Goal: Information Seeking & Learning: Learn about a topic

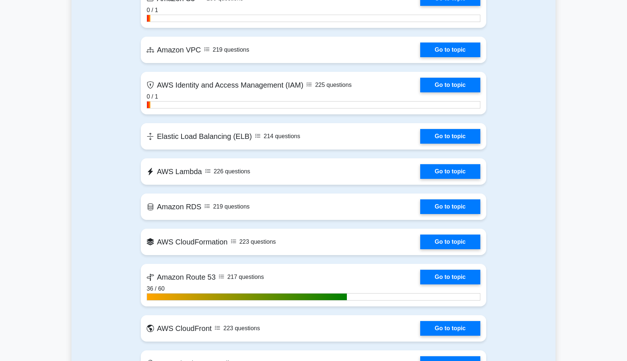
scroll to position [413, 0]
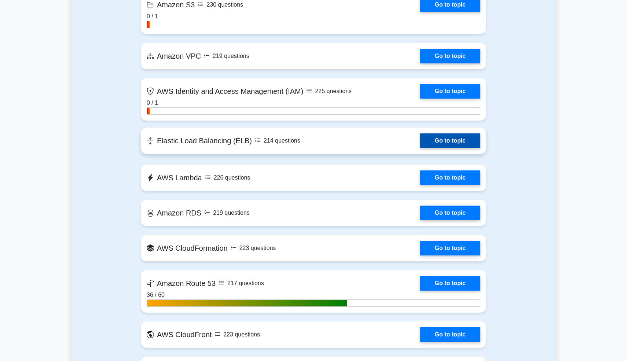
click at [437, 140] on link "Go to topic" at bounding box center [450, 140] width 60 height 15
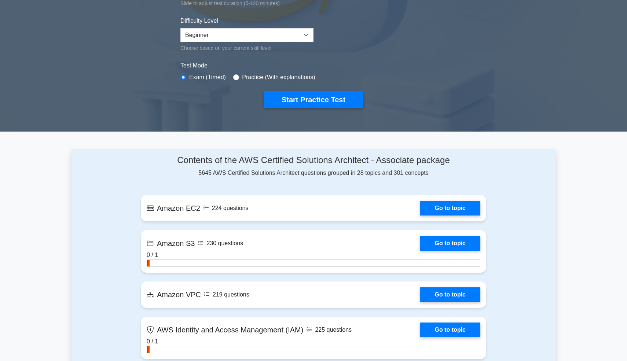
scroll to position [0, 0]
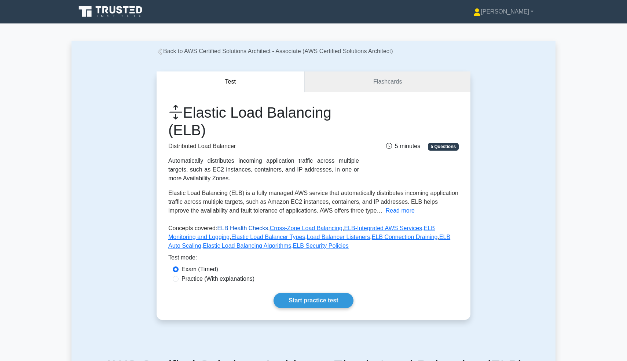
click at [257, 228] on link "ELB Health Checks" at bounding box center [242, 228] width 51 height 6
click at [282, 229] on link "Cross-Zone Load Balancing" at bounding box center [306, 228] width 73 height 6
click at [243, 227] on link "ELB Health Checks" at bounding box center [242, 228] width 51 height 6
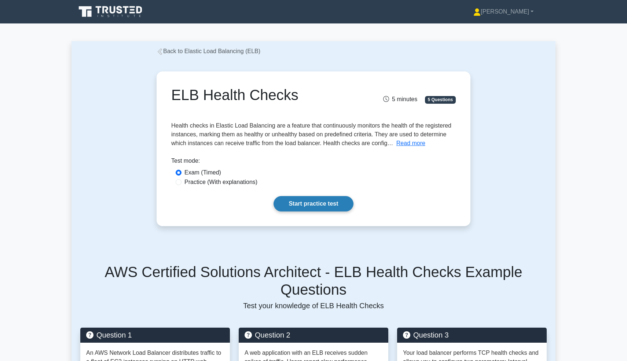
click at [339, 209] on link "Start practice test" at bounding box center [314, 203] width 80 height 15
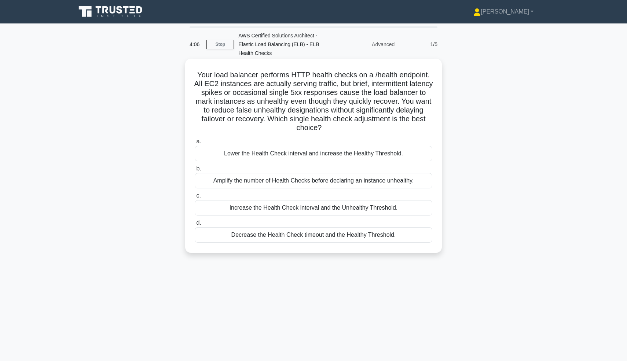
click at [280, 209] on div "Increase the Health Check interval and the Unhealthy Threshold." at bounding box center [314, 207] width 238 height 15
click at [195, 198] on input "c. Increase the Health Check interval and the Unhealthy Threshold." at bounding box center [195, 196] width 0 height 5
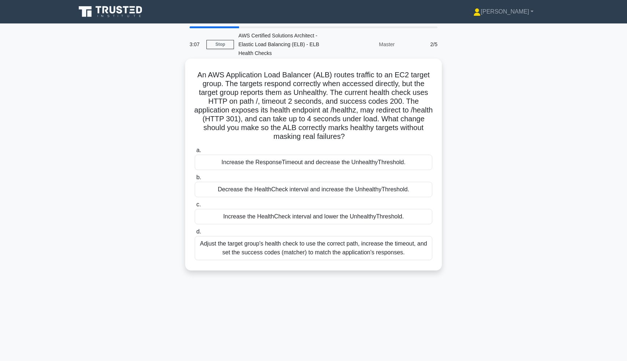
click at [305, 250] on div "Adjust the target group's health check to use the correct path, increase the ti…" at bounding box center [314, 248] width 238 height 24
click at [195, 234] on input "d. Adjust the target group's health check to use the correct path, increase the…" at bounding box center [195, 232] width 0 height 5
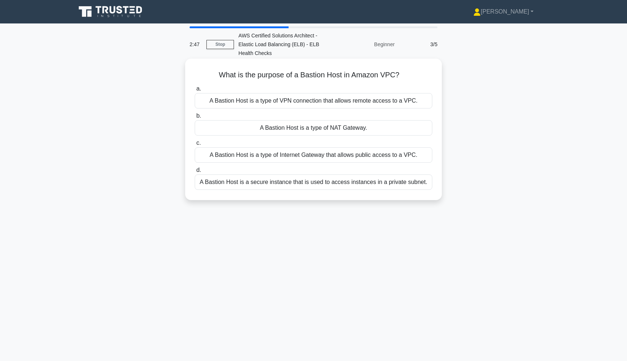
click at [318, 181] on div "A Bastion Host is a secure instance that is used to access instances in a priva…" at bounding box center [314, 182] width 238 height 15
click at [195, 173] on input "d. A Bastion Host is a secure instance that is used to access instances in a pr…" at bounding box center [195, 170] width 0 height 5
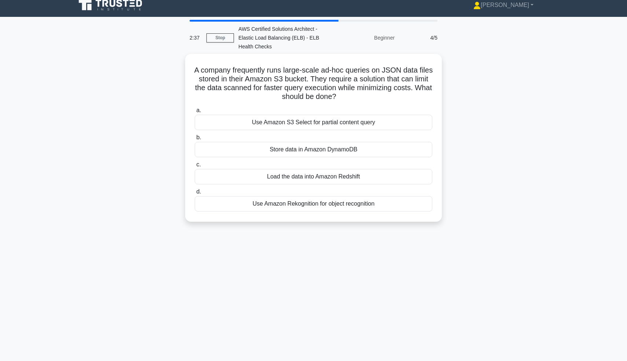
scroll to position [5, 0]
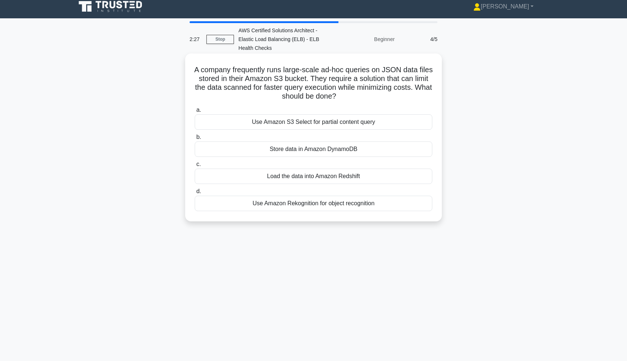
click at [322, 120] on div "Use Amazon S3 Select for partial content query" at bounding box center [314, 121] width 238 height 15
click at [195, 113] on input "a. Use Amazon S3 Select for partial content query" at bounding box center [195, 110] width 0 height 5
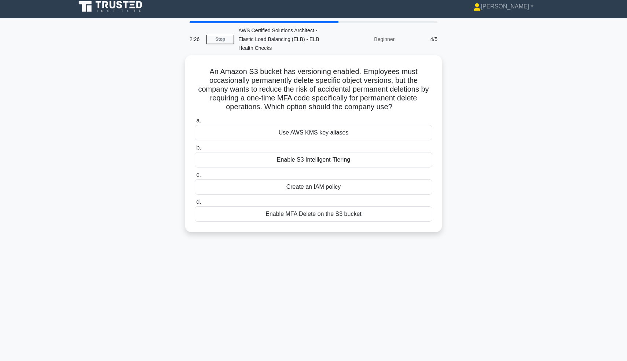
scroll to position [0, 0]
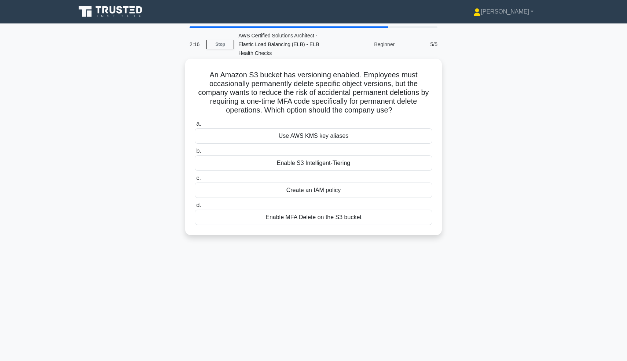
click at [307, 217] on div "Enable MFA Delete on the S3 bucket" at bounding box center [314, 217] width 238 height 15
click at [195, 208] on input "d. Enable MFA Delete on the S3 bucket" at bounding box center [195, 205] width 0 height 5
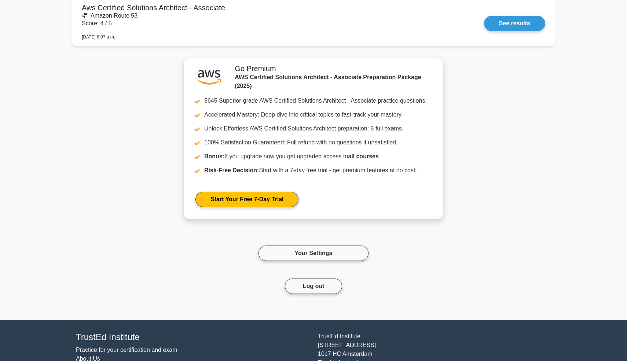
scroll to position [1245, 0]
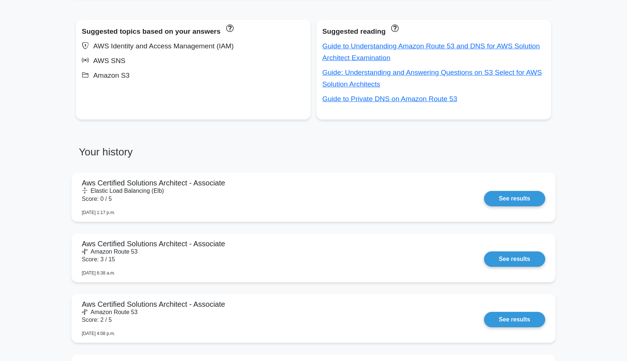
scroll to position [205, 0]
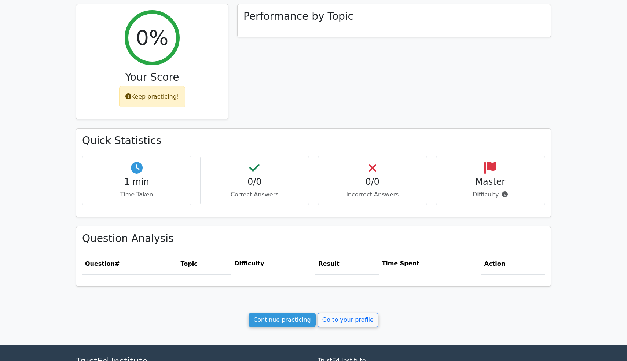
scroll to position [172, 0]
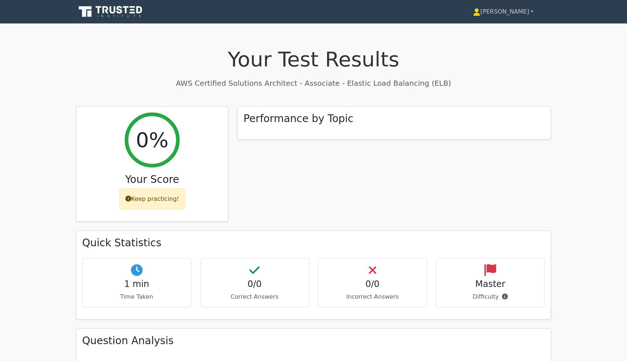
click at [512, 11] on link "[PERSON_NAME]" at bounding box center [503, 11] width 96 height 15
click at [519, 15] on link "[PERSON_NAME]" at bounding box center [503, 11] width 96 height 15
click at [528, 14] on link "[PERSON_NAME]" at bounding box center [503, 11] width 96 height 15
click at [524, 12] on link "[PERSON_NAME]" at bounding box center [503, 11] width 96 height 15
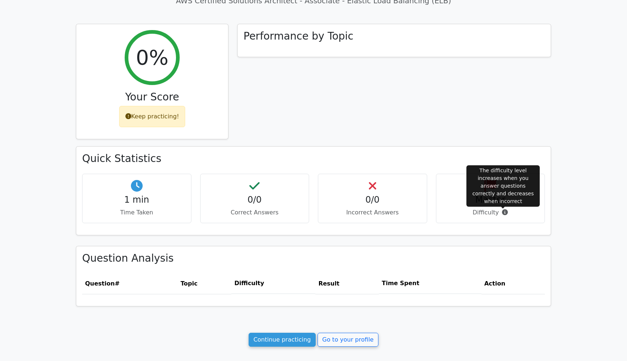
scroll to position [172, 0]
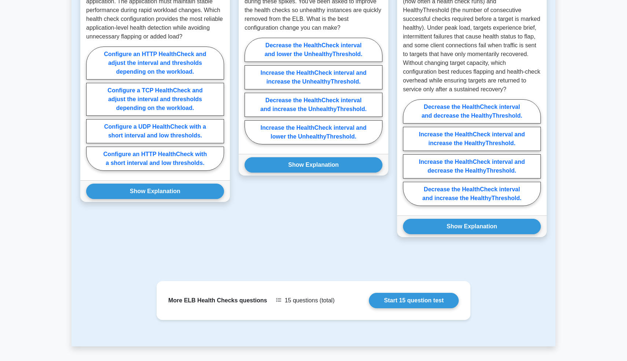
scroll to position [368, 0]
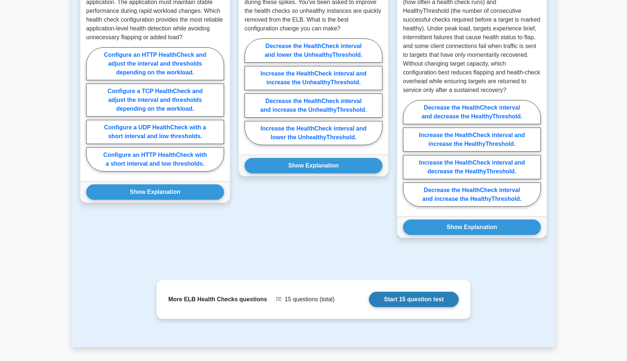
click at [369, 298] on link "Start 15 question test" at bounding box center [414, 299] width 90 height 15
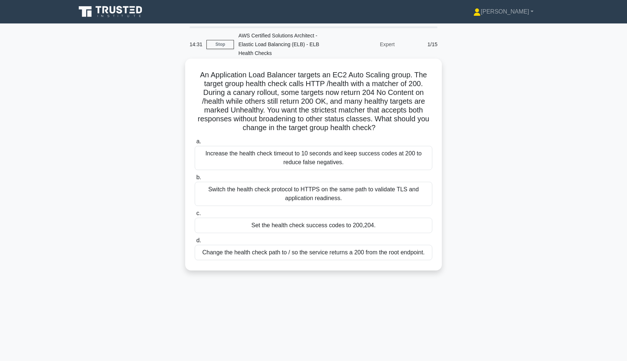
click at [374, 224] on div "Set the health check success codes to 200,204." at bounding box center [314, 225] width 238 height 15
click at [195, 216] on input "c. Set the health check success codes to 200,204." at bounding box center [195, 213] width 0 height 5
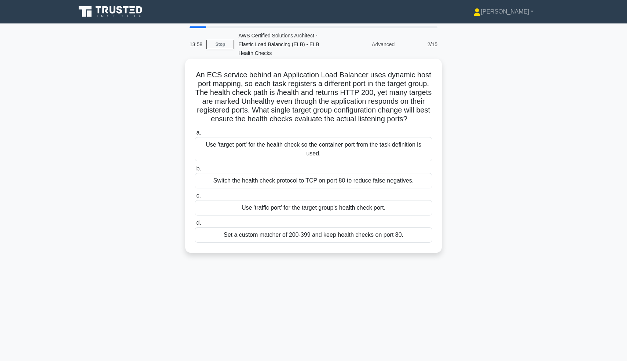
click at [379, 233] on div "Set a custom matcher of 200-399 and keep health checks on port 80." at bounding box center [314, 234] width 238 height 15
click at [195, 225] on input "d. Set a custom matcher of 200-399 and keep health checks on port 80." at bounding box center [195, 223] width 0 height 5
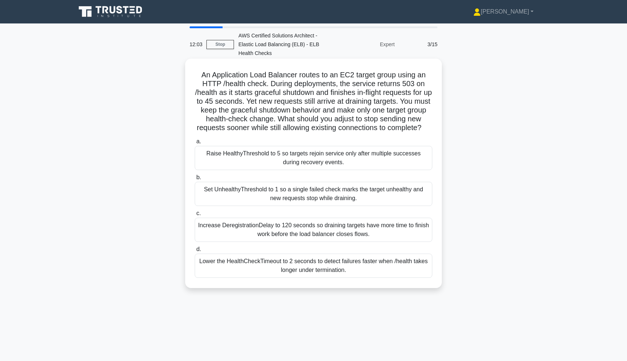
click at [379, 233] on div "Increase DeregistrationDelay to 120 seconds so draining targets have more time …" at bounding box center [314, 230] width 238 height 24
click at [195, 216] on input "c. Increase DeregistrationDelay to 120 seconds so draining targets have more ti…" at bounding box center [195, 213] width 0 height 5
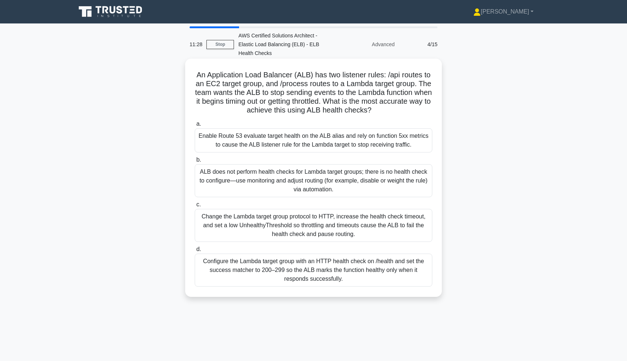
click at [408, 132] on div "Enable Route 53 evaluate target health on the ALB alias and rely on function 5x…" at bounding box center [314, 140] width 238 height 24
click at [195, 126] on input "a. Enable Route 53 evaluate target health on the ALB alias and rely on function…" at bounding box center [195, 124] width 0 height 5
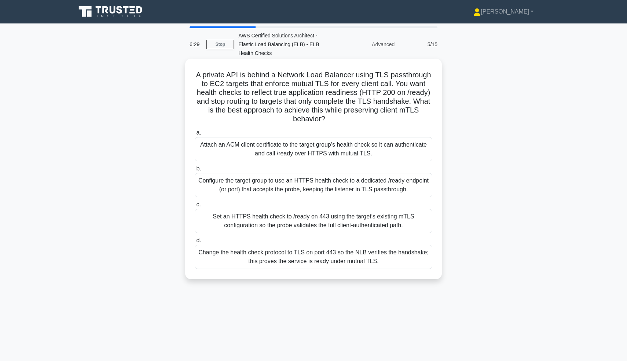
click at [384, 228] on div "Set an HTTPS health check to /ready on 443 using the target’s existing mTLS con…" at bounding box center [314, 221] width 238 height 24
click at [195, 207] on input "c. Set an HTTPS health check to /ready on 443 using the target’s existing mTLS …" at bounding box center [195, 204] width 0 height 5
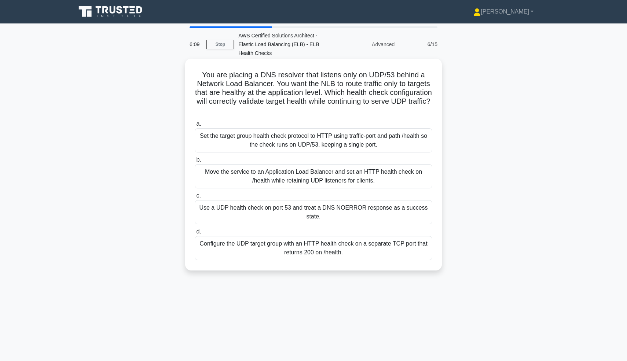
click at [405, 174] on div "Move the service to an Application Load Balancer and set an HTTP health check o…" at bounding box center [314, 176] width 238 height 24
click at [195, 162] on input "b. Move the service to an Application Load Balancer and set an HTTP health chec…" at bounding box center [195, 160] width 0 height 5
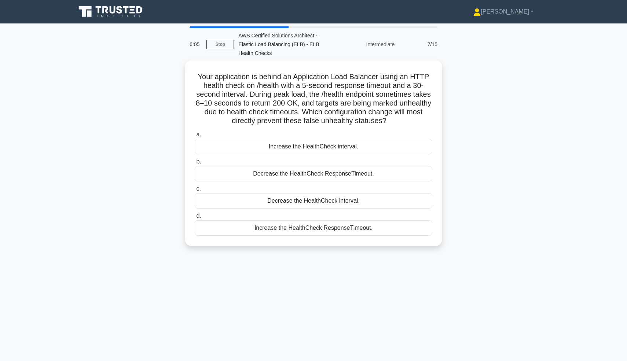
click at [405, 174] on div "Decrease the HealthCheck ResponseTimeout." at bounding box center [314, 173] width 238 height 15
click at [195, 164] on input "b. Decrease the HealthCheck ResponseTimeout." at bounding box center [195, 161] width 0 height 5
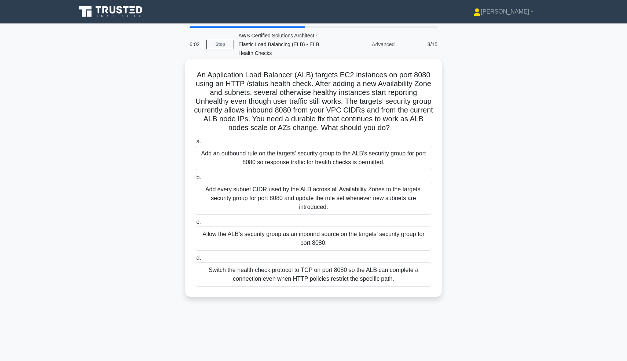
click at [411, 155] on div "Add an outbound rule on the targets’ security group to the ALB’s security group…" at bounding box center [314, 158] width 238 height 24
click at [195, 144] on input "a. Add an outbound rule on the targets’ security group to the ALB’s security gr…" at bounding box center [195, 141] width 0 height 5
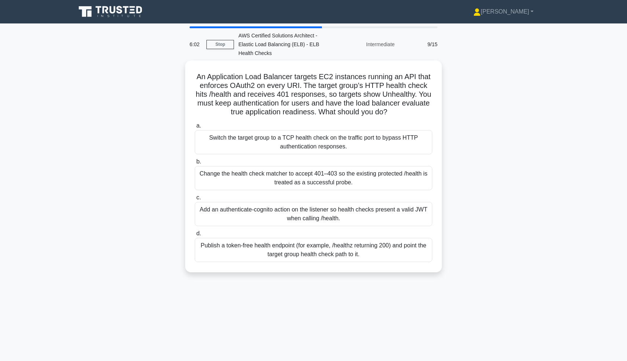
click at [411, 155] on div "a. Switch the target group to a TCP health check on the traffic port to bypass …" at bounding box center [313, 192] width 246 height 144
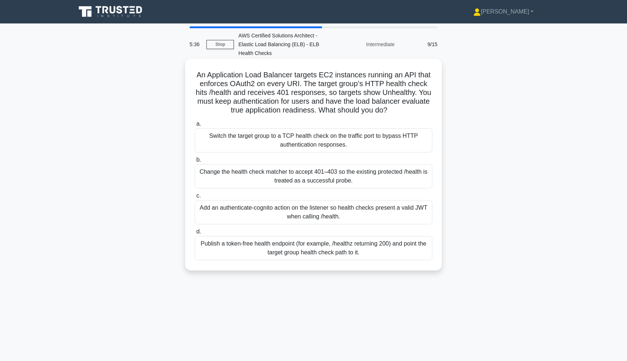
click at [396, 206] on div "Add an authenticate-cognito action on the listener so health checks present a v…" at bounding box center [314, 212] width 238 height 24
click at [195, 198] on input "c. Add an authenticate-cognito action on the listener so health checks present …" at bounding box center [195, 196] width 0 height 5
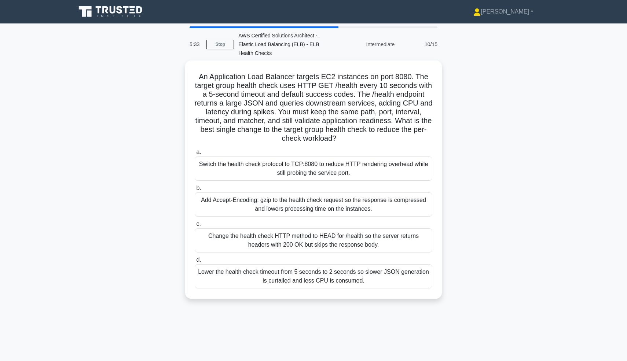
click at [396, 205] on div "Add Accept-Encoding: gzip to the health check request so the response is compre…" at bounding box center [314, 204] width 238 height 24
click at [195, 191] on input "b. Add Accept-Encoding: gzip to the health check request so the response is com…" at bounding box center [195, 188] width 0 height 5
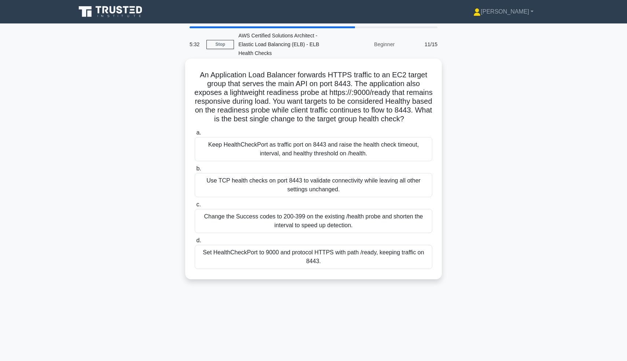
click at [419, 154] on div "Keep HealthCheckPort as traffic port on 8443 and raise the health check timeout…" at bounding box center [314, 149] width 238 height 24
click at [195, 135] on input "a. Keep HealthCheckPort as traffic port on 8443 and raise the health check time…" at bounding box center [195, 133] width 0 height 5
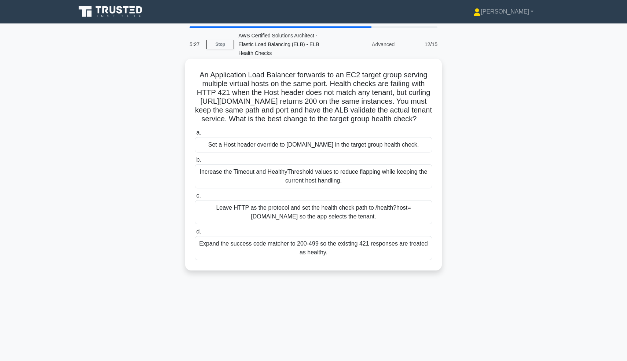
click at [416, 179] on div "Increase the Timeout and HealthyThreshold values to reduce flapping while keepi…" at bounding box center [314, 176] width 238 height 24
click at [195, 162] on input "b. Increase the Timeout and HealthyThreshold values to reduce flapping while ke…" at bounding box center [195, 160] width 0 height 5
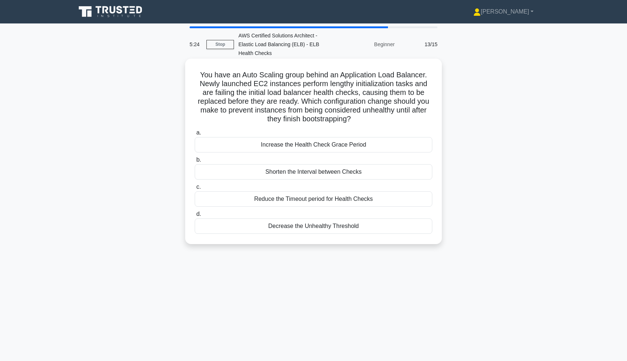
click at [425, 176] on div "Shorten the Interval between Checks" at bounding box center [314, 171] width 238 height 15
click at [195, 162] on input "b. Shorten the Interval between Checks" at bounding box center [195, 160] width 0 height 5
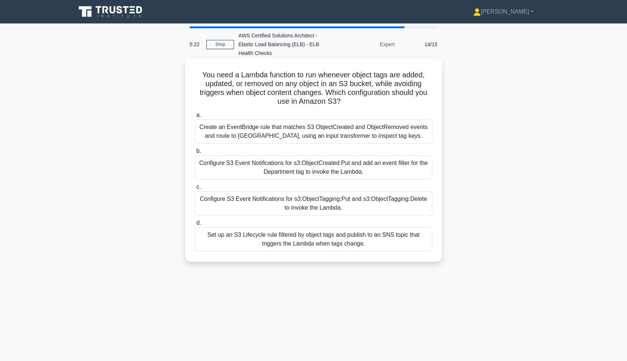
click at [425, 158] on div "Configure S3 Event Notifications for s3:ObjectCreated:Put and add an event filt…" at bounding box center [314, 167] width 238 height 24
click at [195, 154] on input "b. Configure S3 Event Notifications for s3:ObjectCreated:Put and add an event f…" at bounding box center [195, 151] width 0 height 5
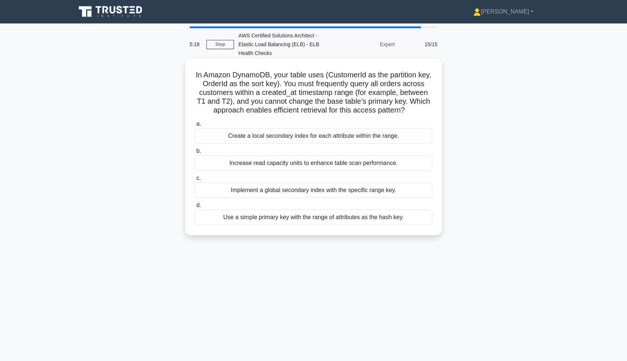
click at [427, 142] on div "Create a local secondary index for each attribute within the range." at bounding box center [314, 135] width 238 height 15
click at [195, 126] on input "a. Create a local secondary index for each attribute within the range." at bounding box center [195, 124] width 0 height 5
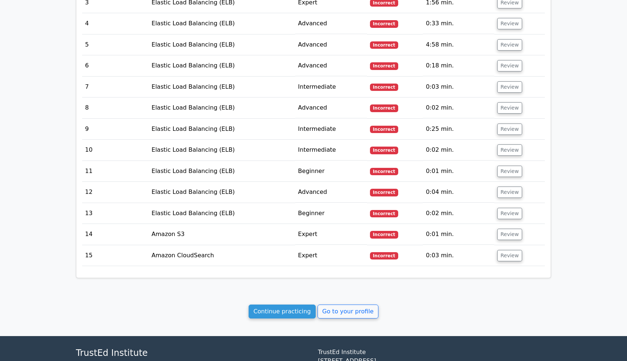
scroll to position [876, 0]
